Goal: Information Seeking & Learning: Learn about a topic

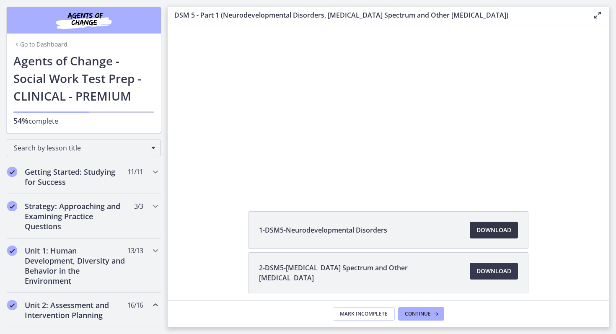
click at [499, 230] on span "Download Opens in a new window" at bounding box center [493, 230] width 35 height 10
click at [146, 149] on span "Search by lesson title" at bounding box center [80, 147] width 133 height 9
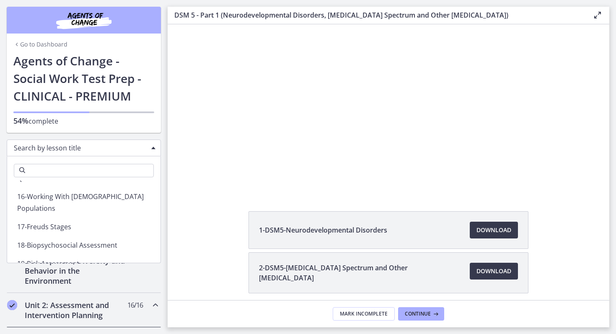
scroll to position [2524, 0]
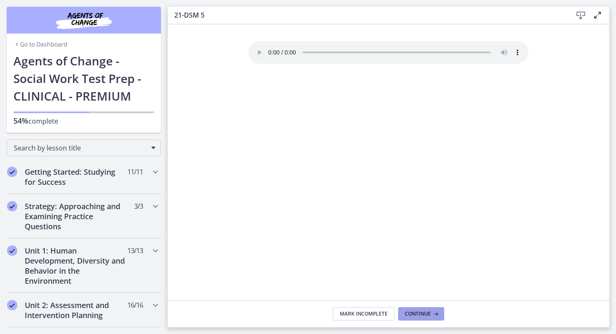
click at [422, 283] on span "Continue" at bounding box center [418, 313] width 26 height 7
click at [518, 245] on div "Your browser doesn't support the audio element. Download it here" at bounding box center [388, 170] width 293 height 259
